Goal: Task Accomplishment & Management: Use online tool/utility

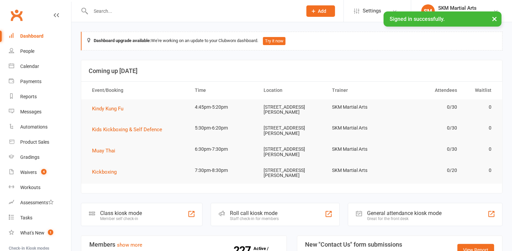
click at [120, 210] on div "Class kiosk mode" at bounding box center [121, 213] width 42 height 6
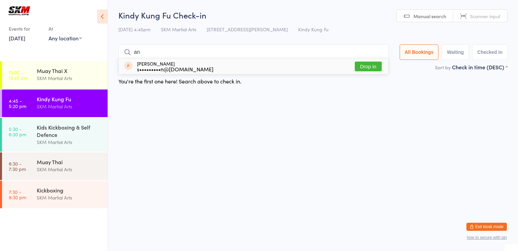
type input "a"
type input "e"
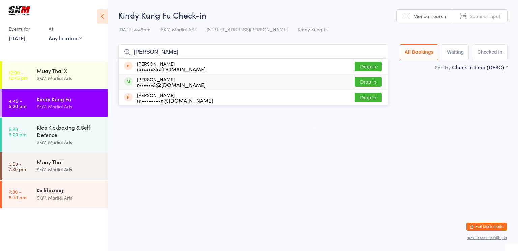
type input "[PERSON_NAME]"
click at [373, 82] on button "Drop in" at bounding box center [368, 82] width 27 height 10
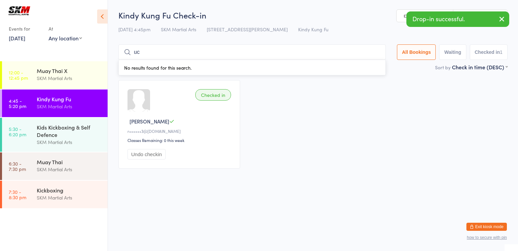
type input "u"
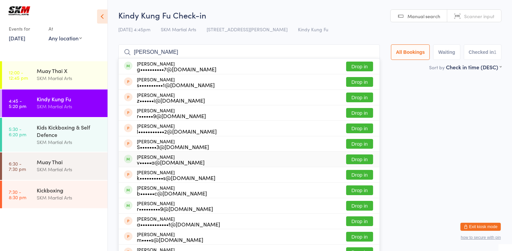
type input "[PERSON_NAME]"
click at [362, 159] on button "Drop in" at bounding box center [359, 160] width 27 height 10
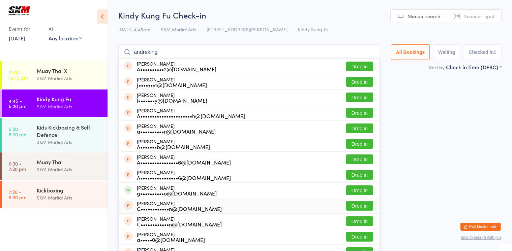
scroll to position [40, 0]
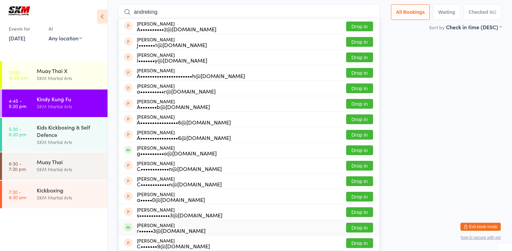
type input "andreking"
click at [353, 227] on button "Drop in" at bounding box center [359, 228] width 27 height 10
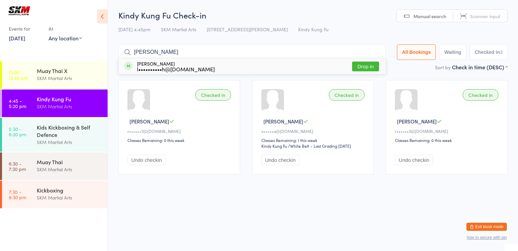
type input "[PERSON_NAME]"
click at [363, 66] on button "Drop in" at bounding box center [365, 67] width 27 height 10
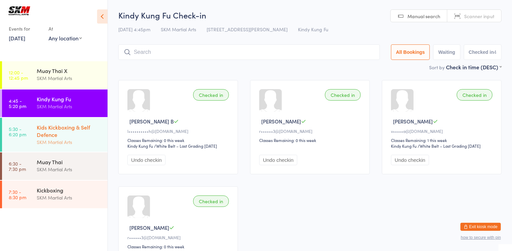
click at [37, 143] on div "SKM Martial Arts" at bounding box center [69, 143] width 65 height 8
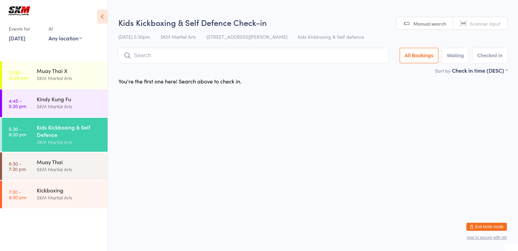
click at [37, 131] on div "Kids Kickboxing & Self Defence" at bounding box center [69, 131] width 65 height 15
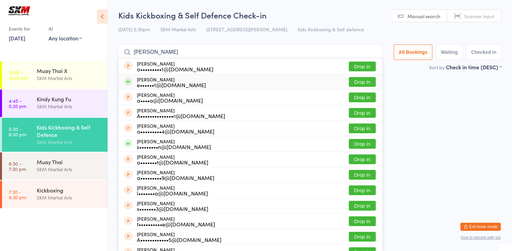
type input "[PERSON_NAME]"
click at [366, 81] on button "Drop in" at bounding box center [362, 82] width 27 height 10
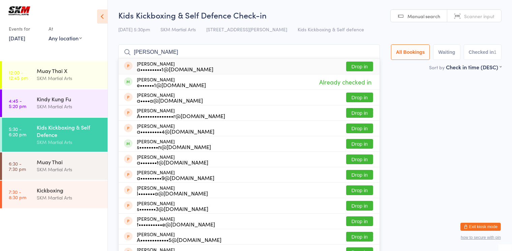
drag, startPoint x: 370, startPoint y: 58, endPoint x: 366, endPoint y: 58, distance: 4.8
click at [366, 58] on input "[PERSON_NAME]" at bounding box center [249, 52] width 262 height 16
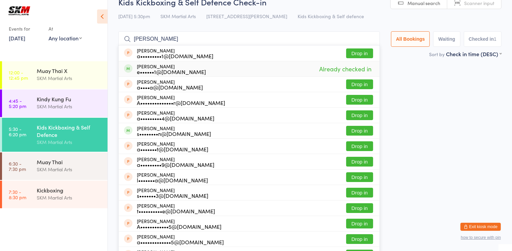
scroll to position [25, 0]
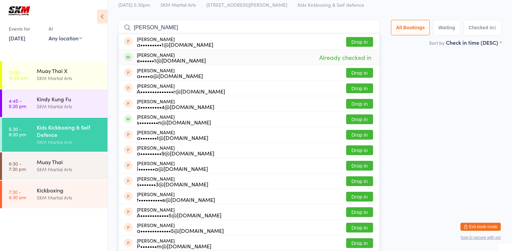
type input "[PERSON_NAME]"
click at [357, 57] on span "Already checked in" at bounding box center [346, 58] width 56 height 12
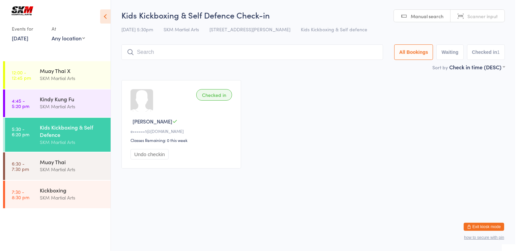
scroll to position [0, 0]
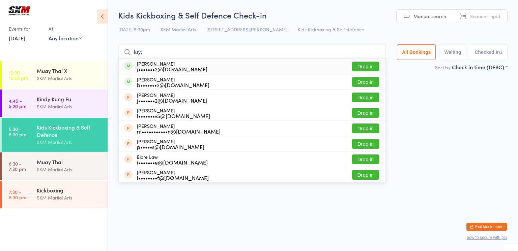
type input "lay;"
click at [139, 66] on div "j•••••••2@[DOMAIN_NAME]" at bounding box center [172, 68] width 70 height 5
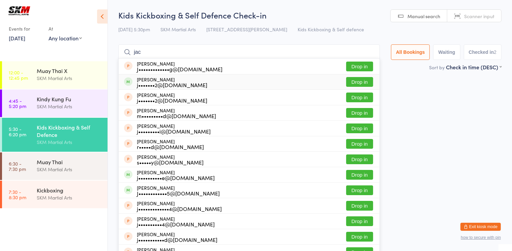
type input "jac"
click at [168, 80] on div "[PERSON_NAME] j•••••••2@[DOMAIN_NAME]" at bounding box center [172, 82] width 70 height 11
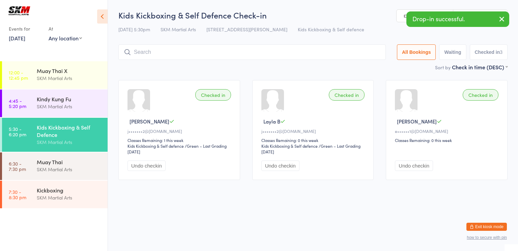
type input "j"
